Goal: Task Accomplishment & Management: Use online tool/utility

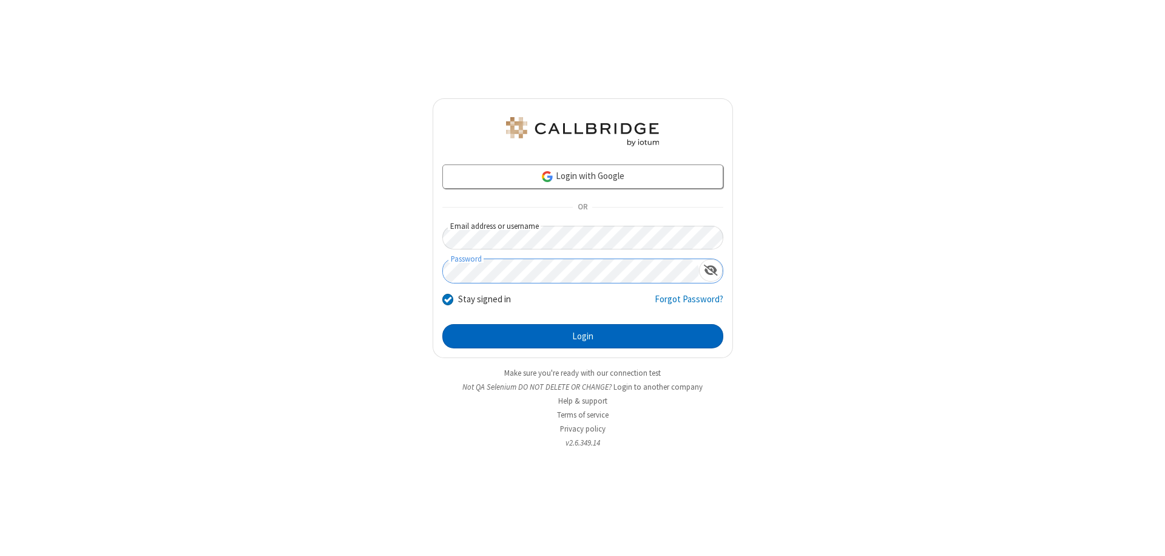
click at [582, 336] on button "Login" at bounding box center [582, 336] width 281 height 24
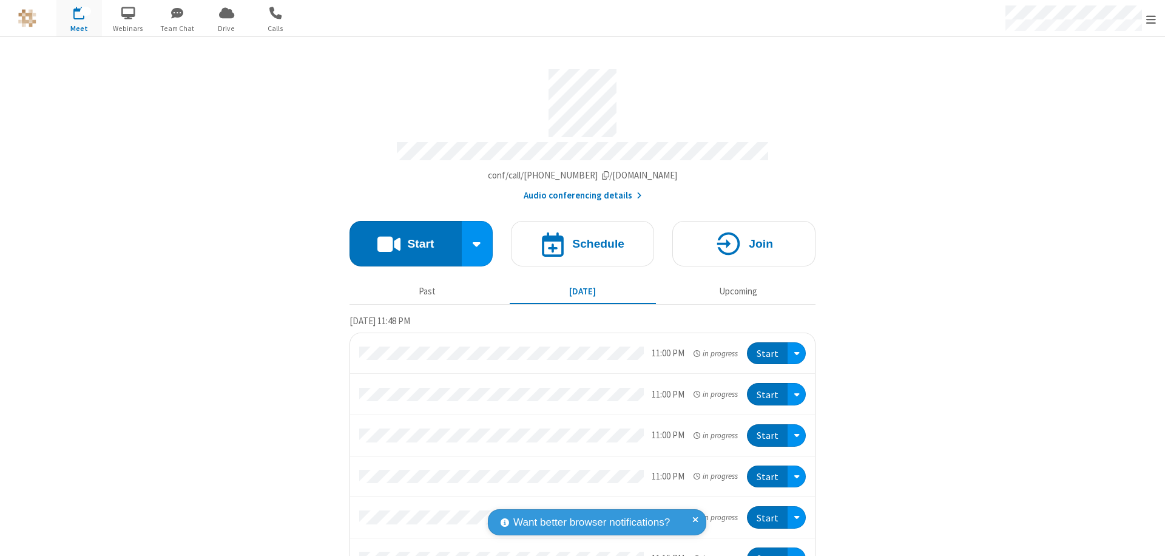
click at [400, 238] on button "Start" at bounding box center [405, 243] width 112 height 45
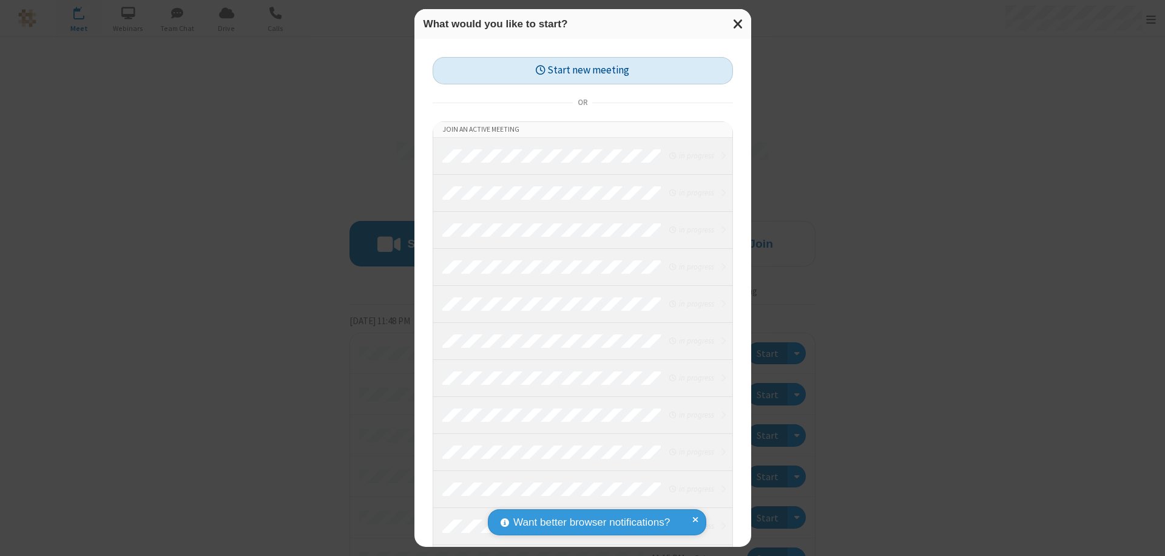
click at [582, 70] on button "Start new meeting" at bounding box center [583, 70] width 300 height 27
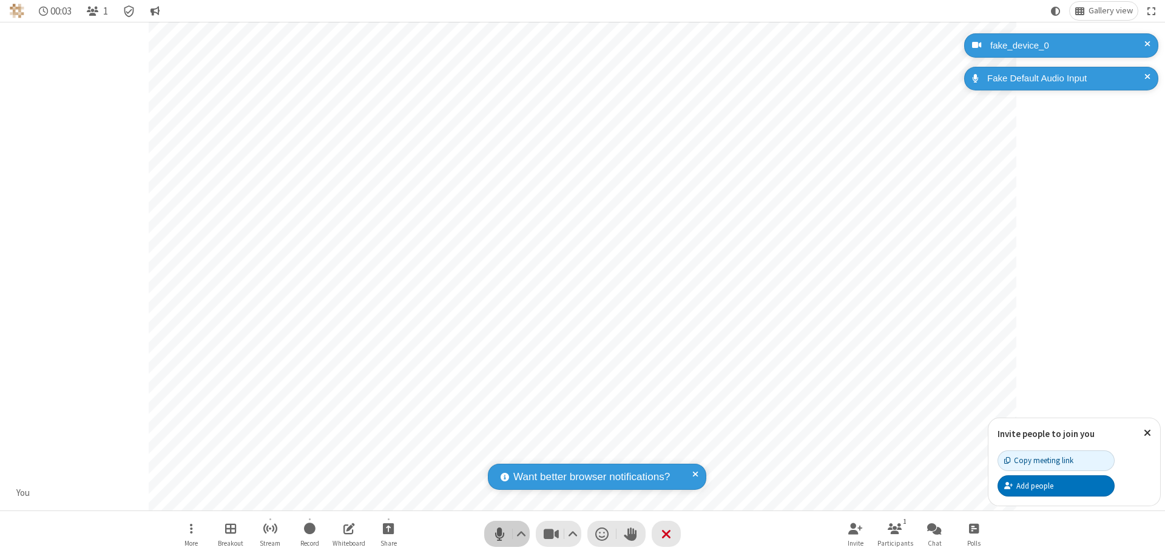
click at [499, 533] on span "Mute (⌘+Shift+A)" at bounding box center [499, 534] width 18 height 18
click at [499, 533] on span "Unmute (⌘+Shift+A)" at bounding box center [499, 534] width 18 height 18
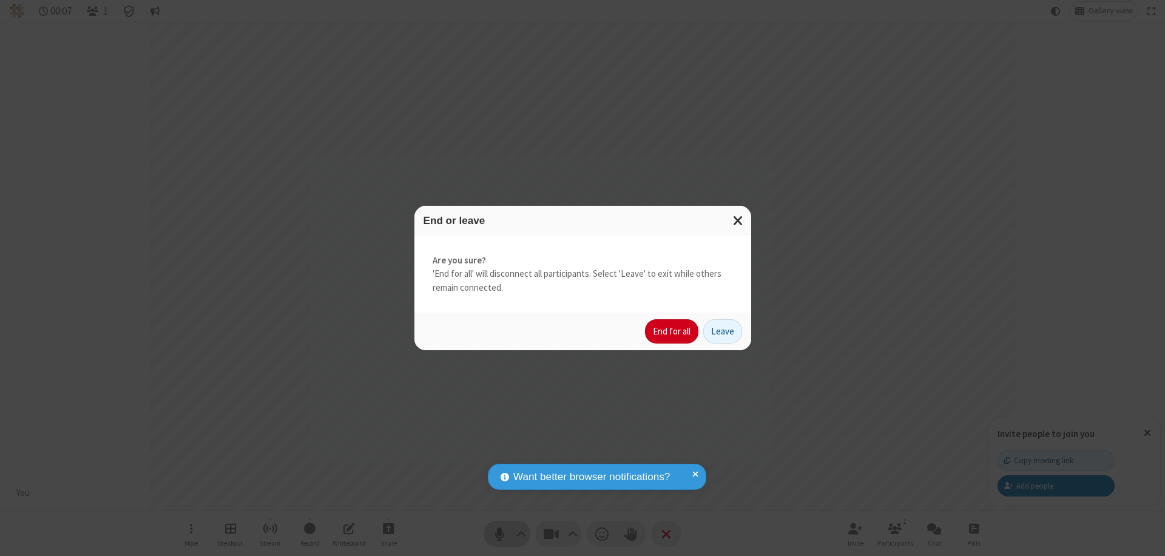
click at [672, 331] on button "End for all" at bounding box center [671, 331] width 53 height 24
